Goal: Information Seeking & Learning: Learn about a topic

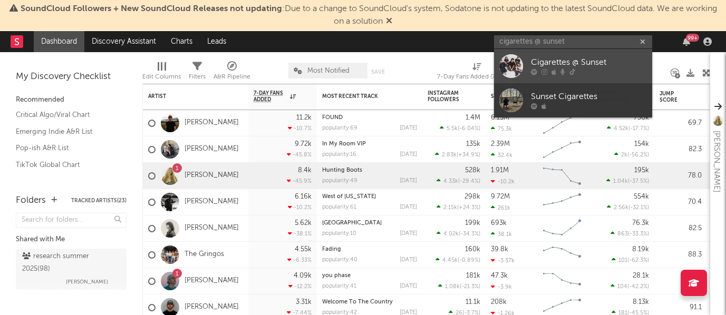
type input "cigarettes @ sunset"
click at [544, 73] on icon at bounding box center [544, 72] width 6 height 6
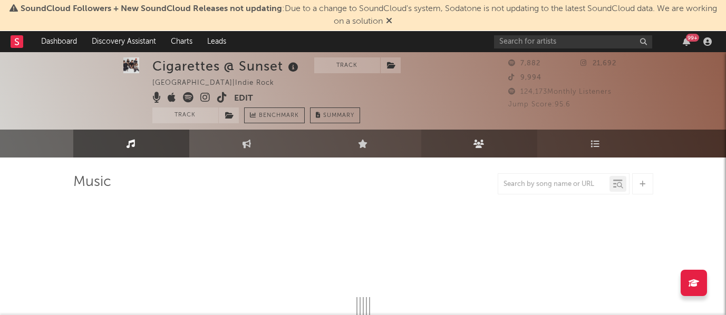
select select "1w"
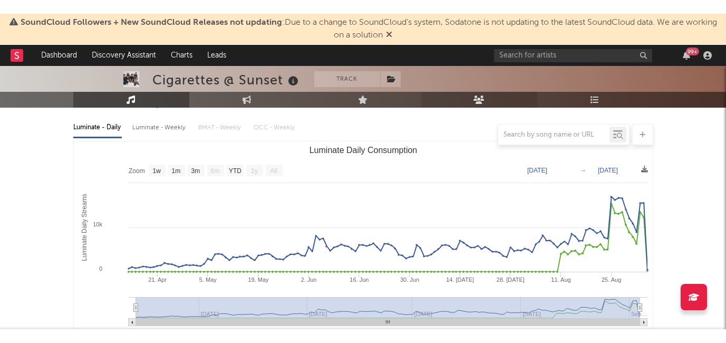
scroll to position [114, 0]
